Goal: Transaction & Acquisition: Book appointment/travel/reservation

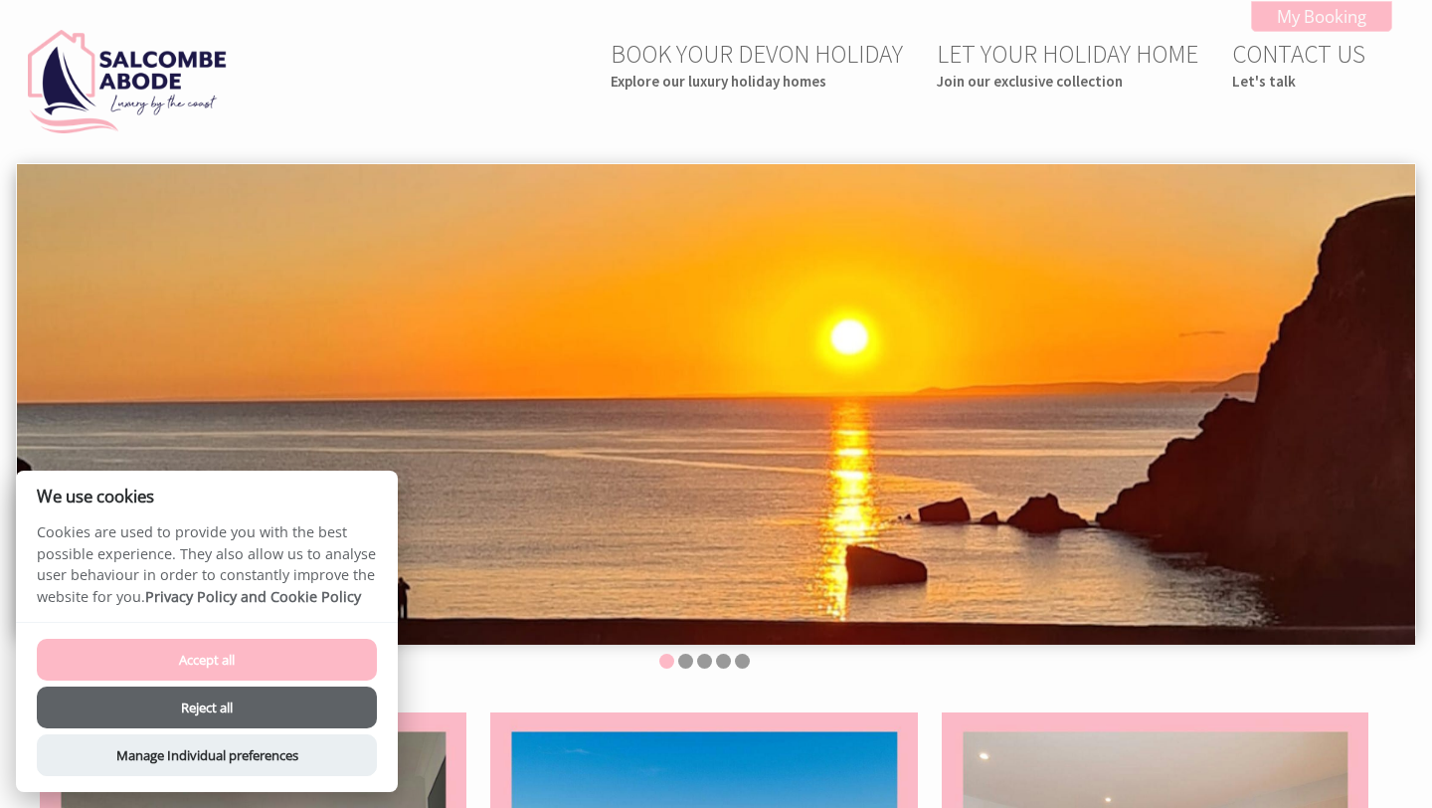
click at [294, 668] on button "Accept all" at bounding box center [207, 660] width 340 height 42
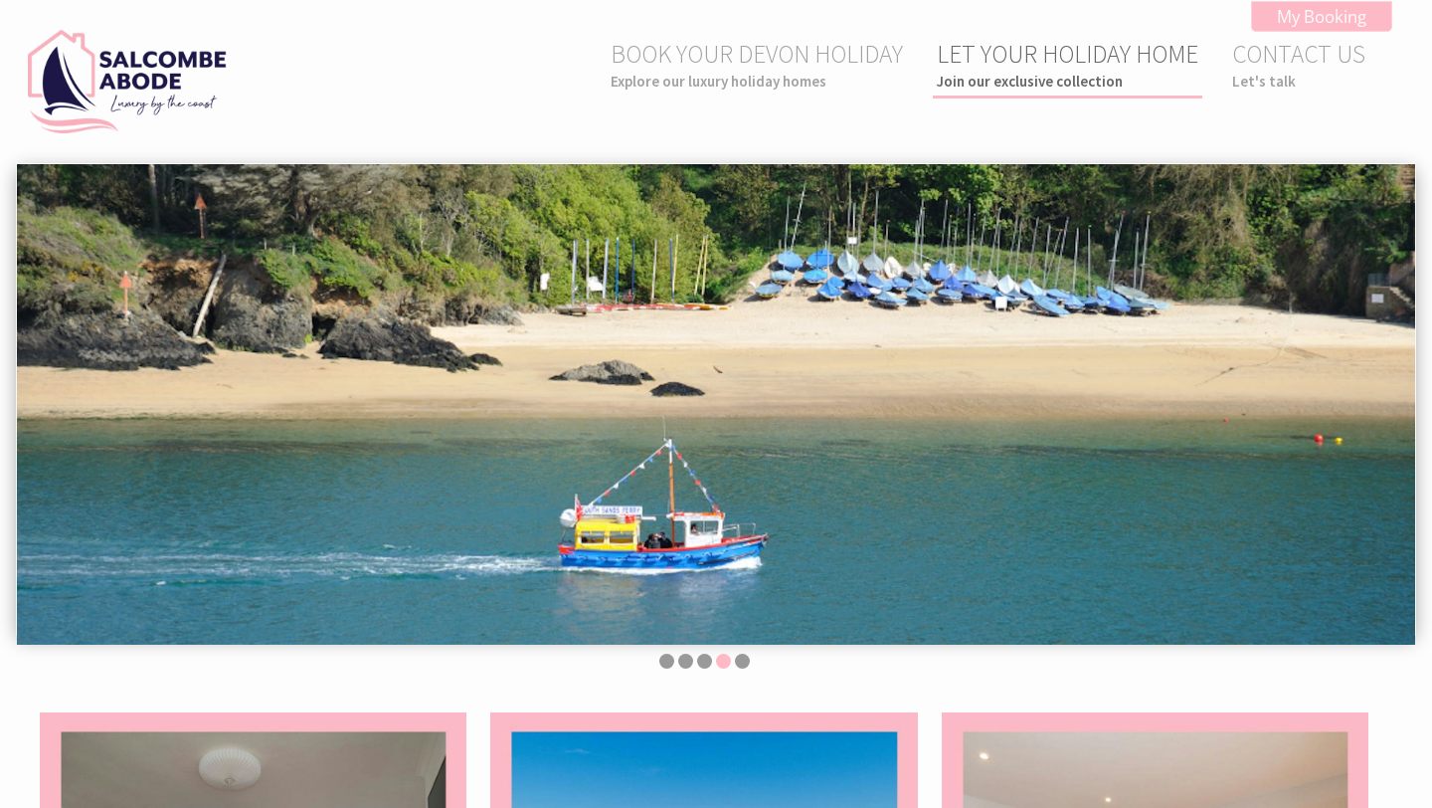
click at [1002, 61] on link "LET YOUR HOLIDAY HOME Join our exclusive collection" at bounding box center [1068, 64] width 262 height 53
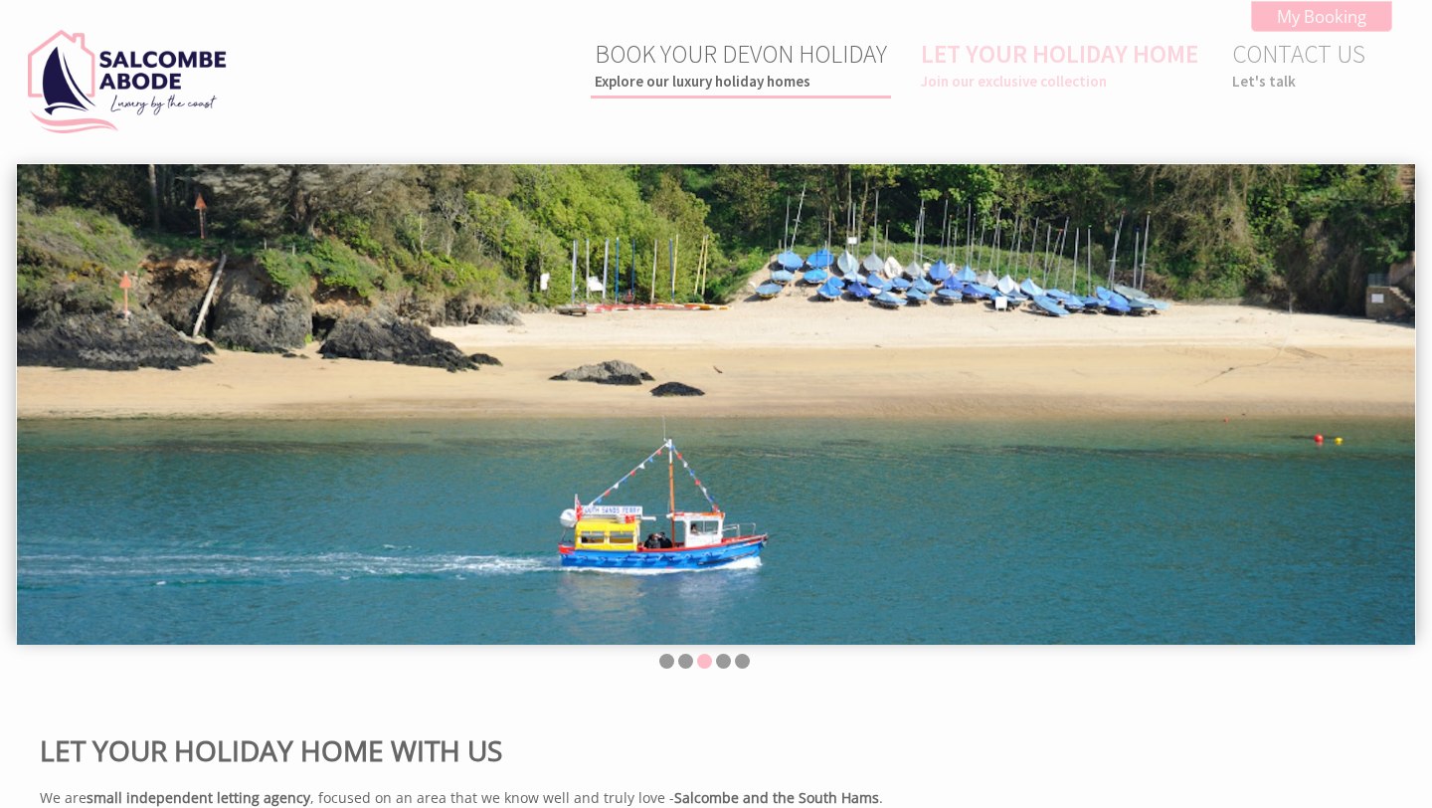
click at [778, 68] on link "BOOK YOUR DEVON HOLIDAY Explore our luxury holiday homes" at bounding box center [741, 64] width 292 height 53
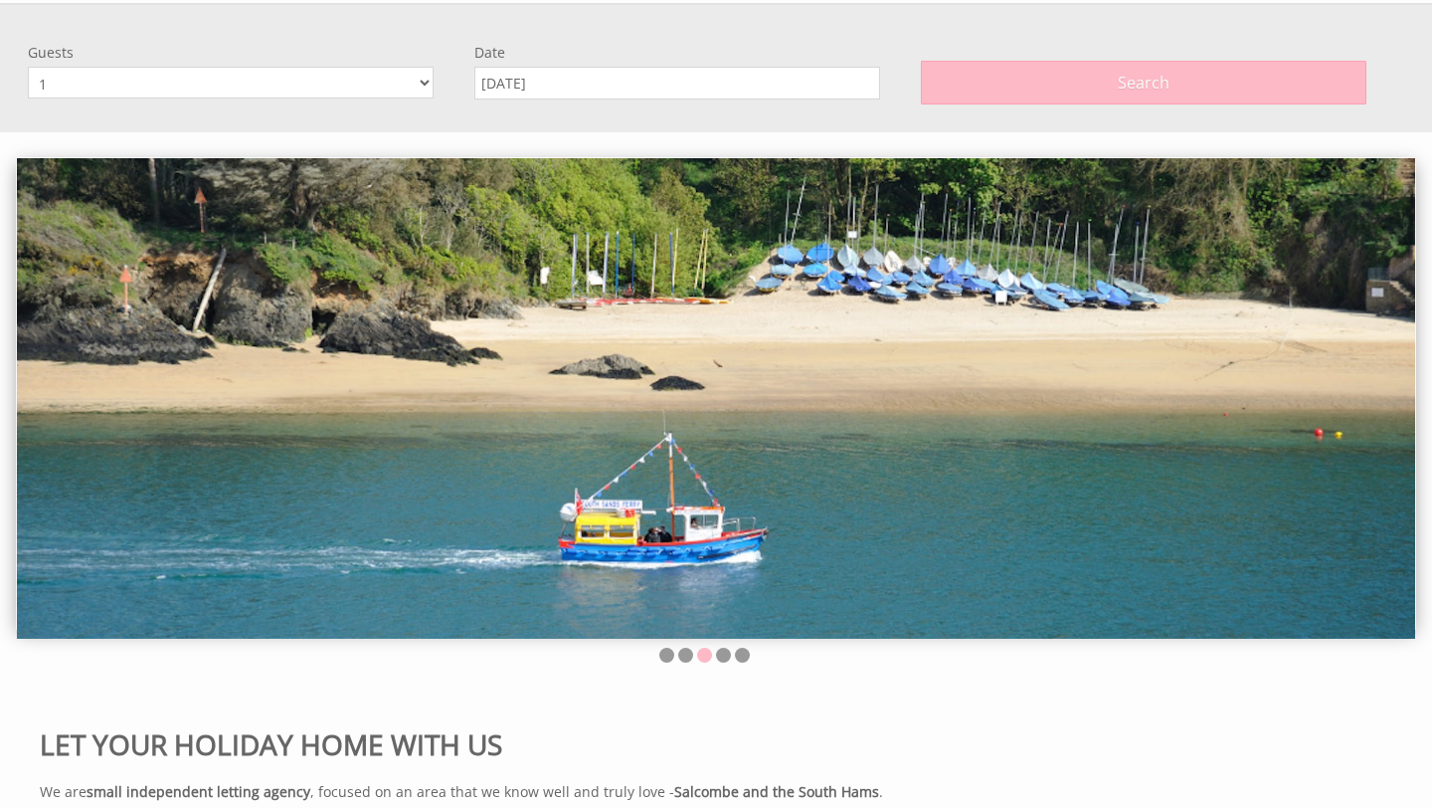
scroll to position [163, 0]
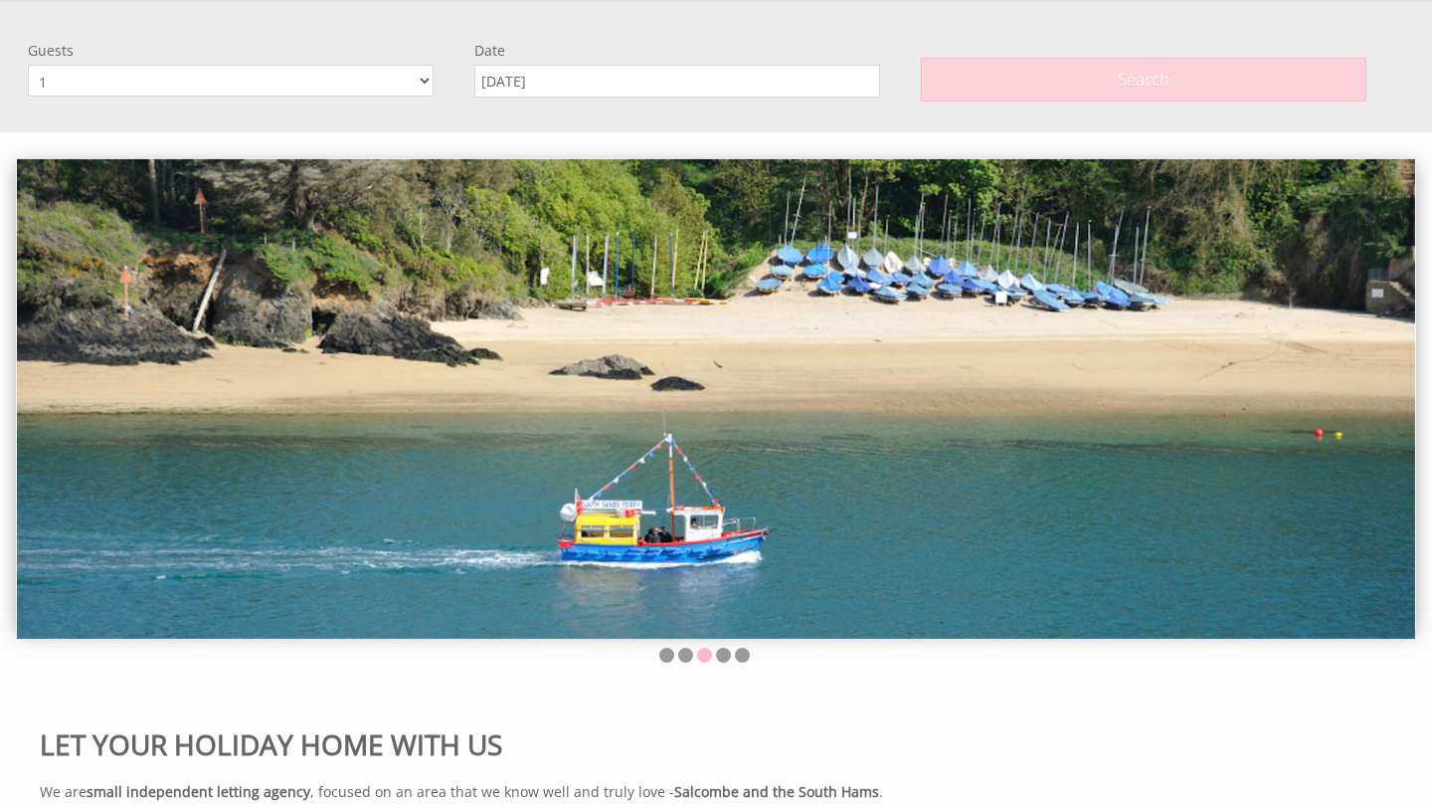
click at [1079, 73] on button "Search" at bounding box center [1144, 80] width 447 height 44
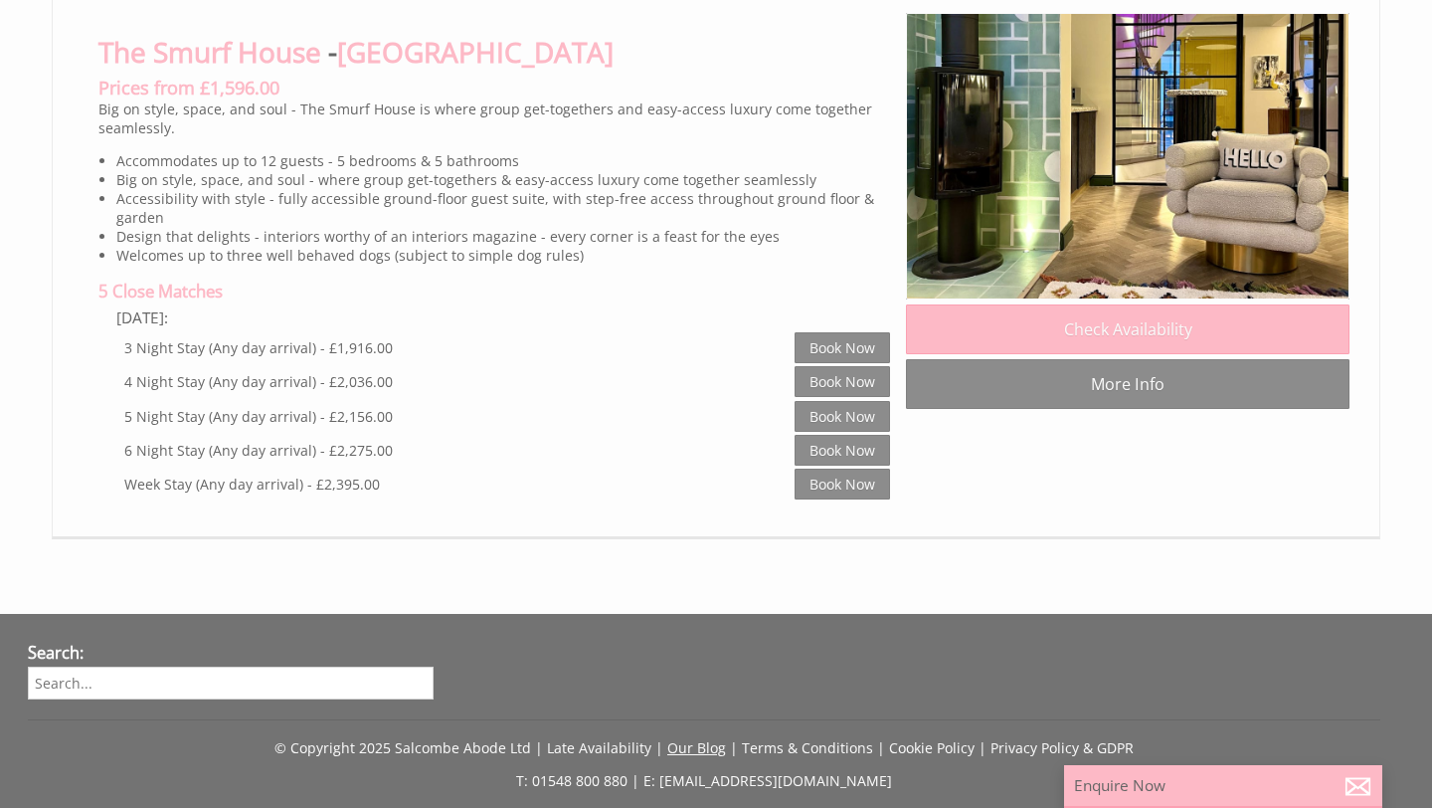
click at [713, 738] on link "Our Blog" at bounding box center [696, 747] width 59 height 19
